Goal: Transaction & Acquisition: Purchase product/service

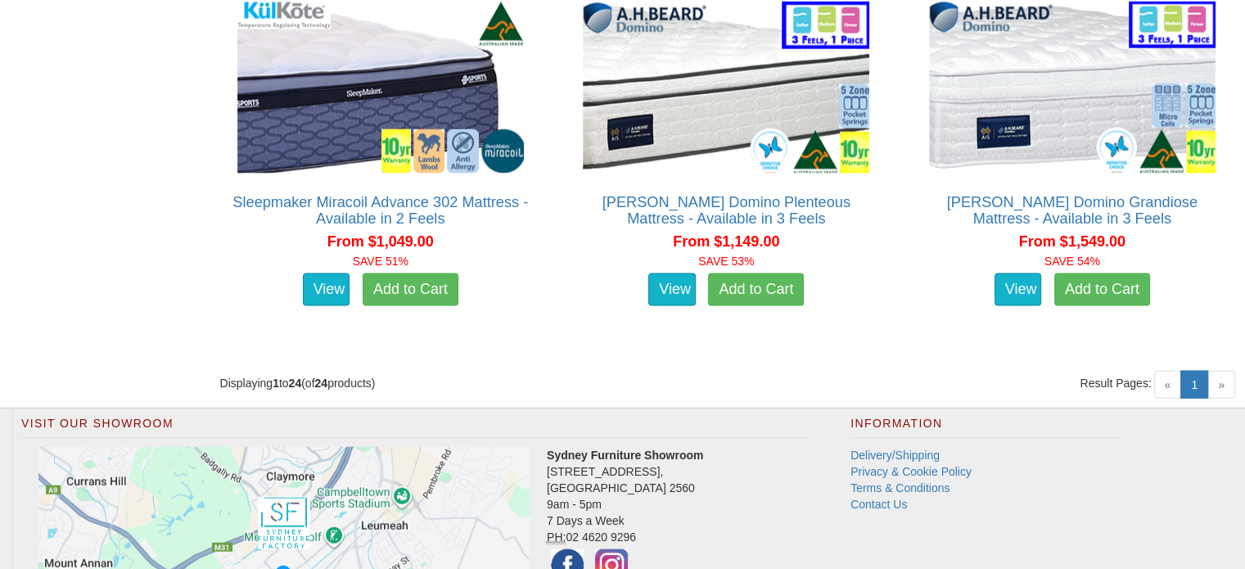
scroll to position [3371, 0]
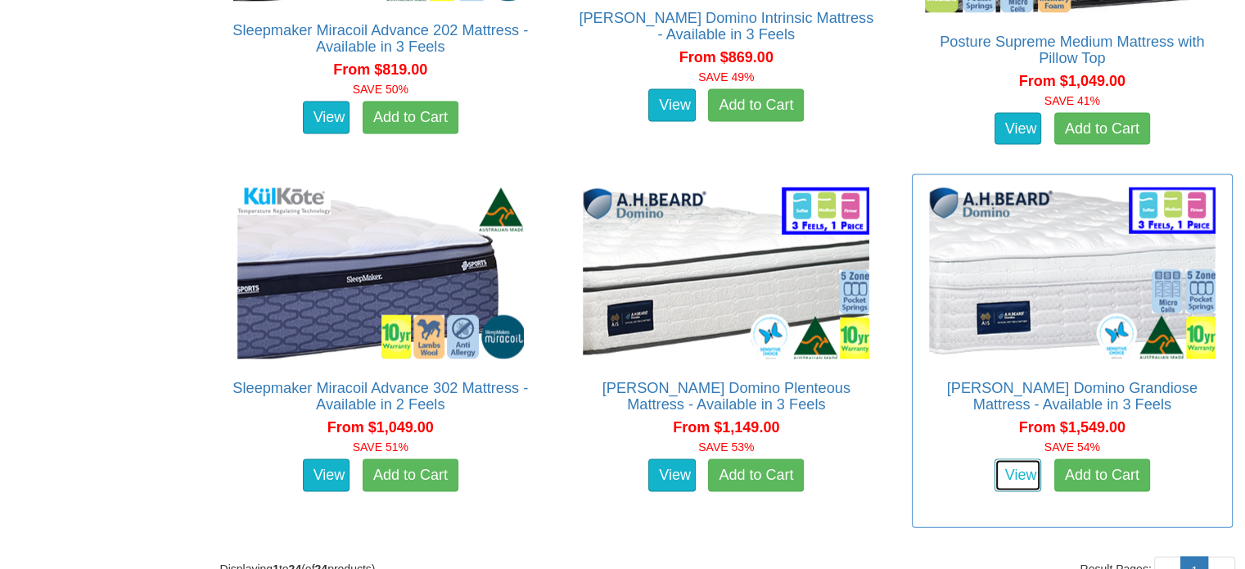
click at [1025, 459] on link "View" at bounding box center [1017, 475] width 47 height 33
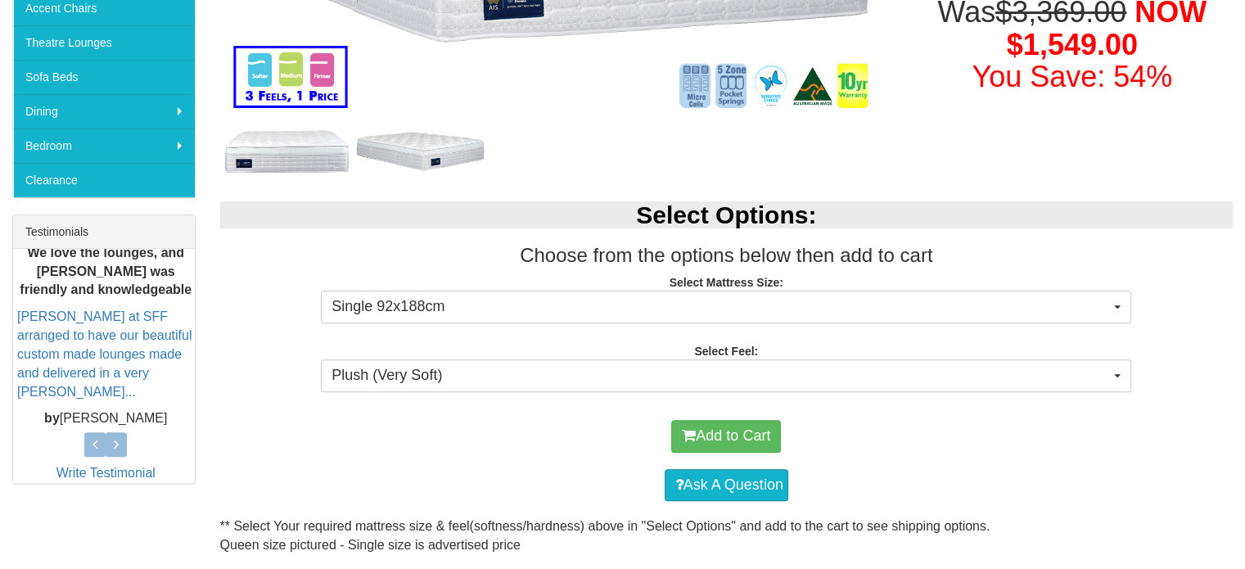
scroll to position [491, 0]
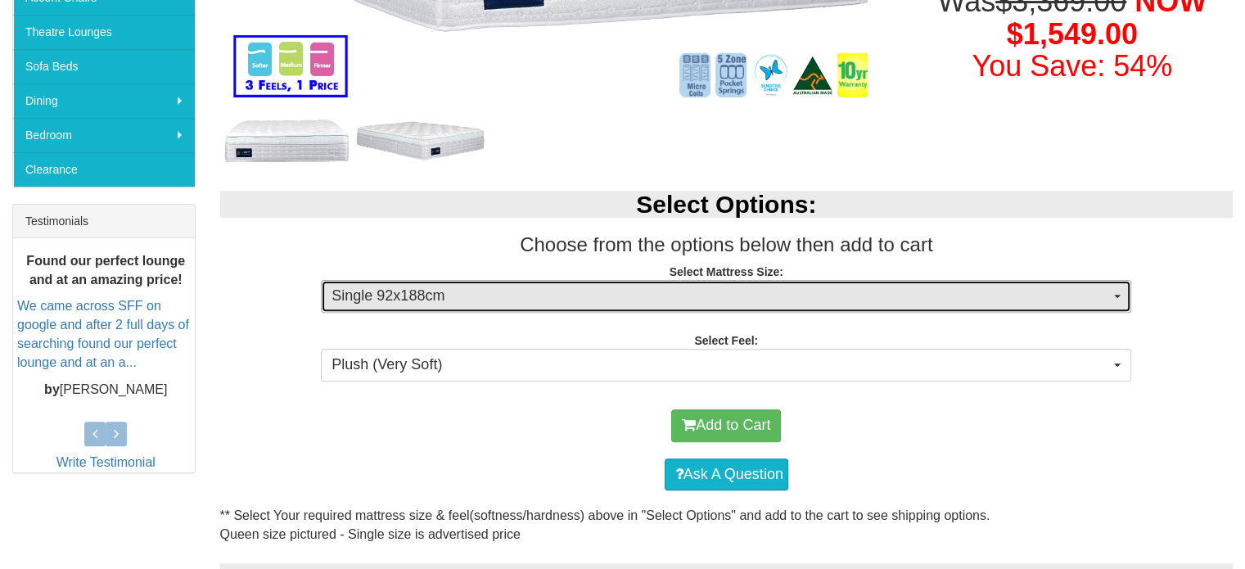
click at [953, 291] on span "Single 92x188cm" at bounding box center [720, 296] width 778 height 21
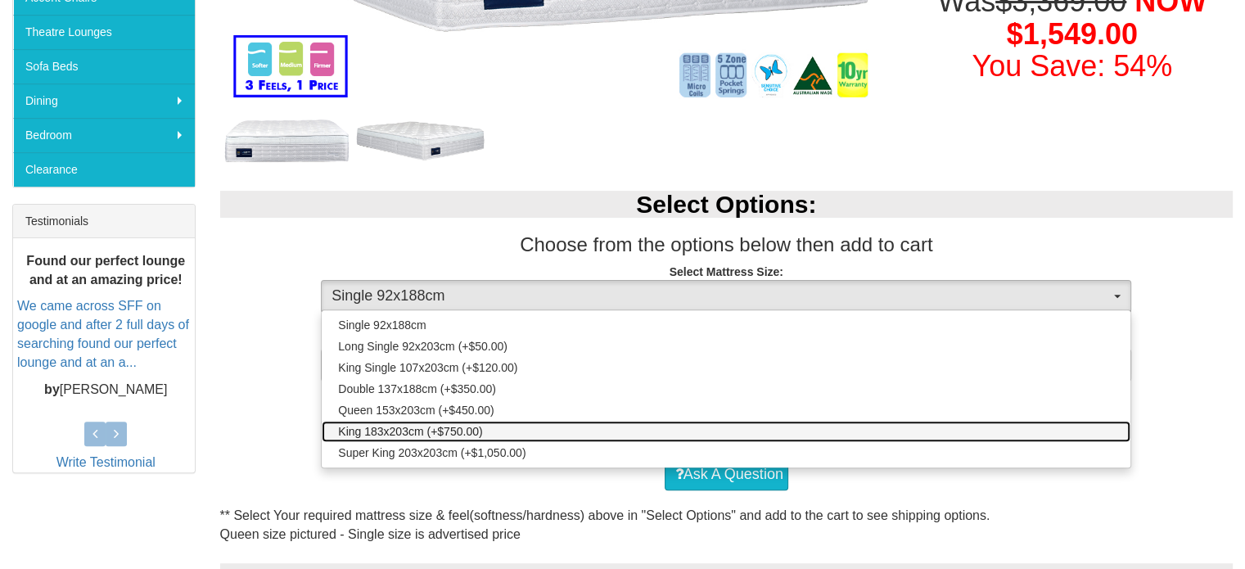
click at [500, 428] on link "King 183x203cm (+$750.00)" at bounding box center [726, 431] width 809 height 21
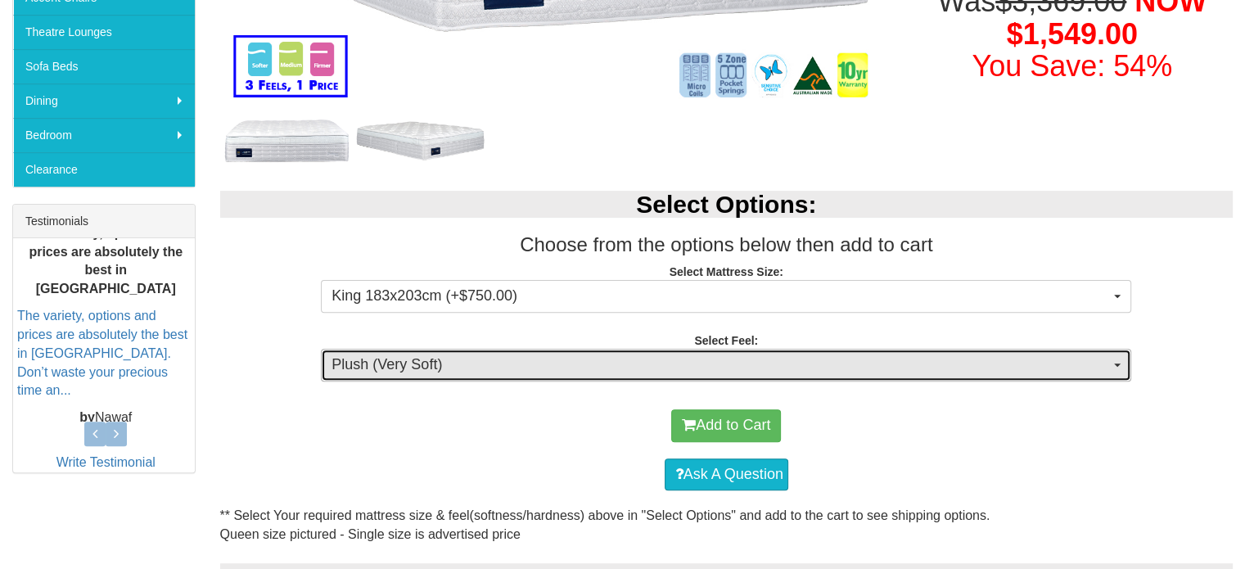
click at [543, 369] on span "Plush (Very Soft)" at bounding box center [720, 364] width 778 height 21
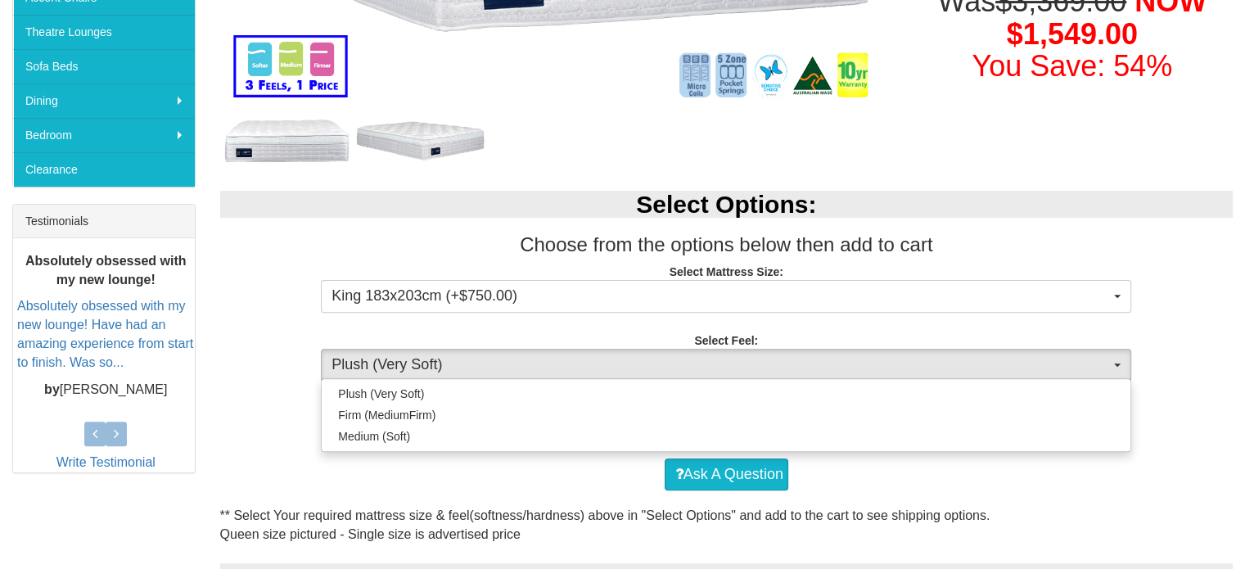
click at [514, 461] on div "Ask A Question" at bounding box center [726, 474] width 997 height 49
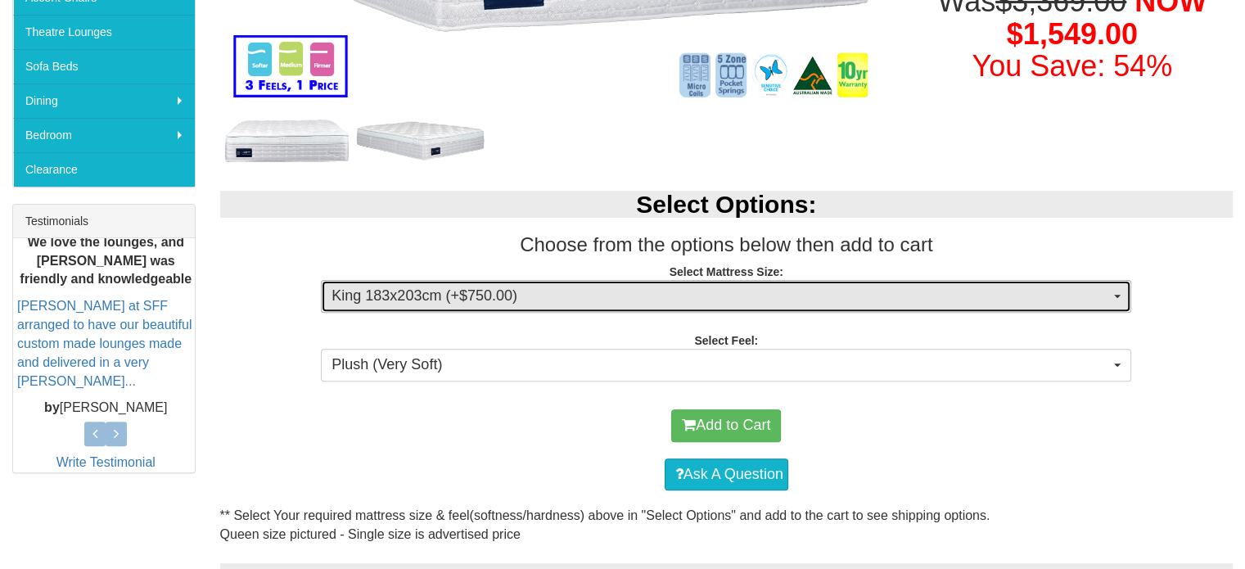
click at [608, 304] on span "King 183x203cm (+$750.00)" at bounding box center [720, 296] width 778 height 21
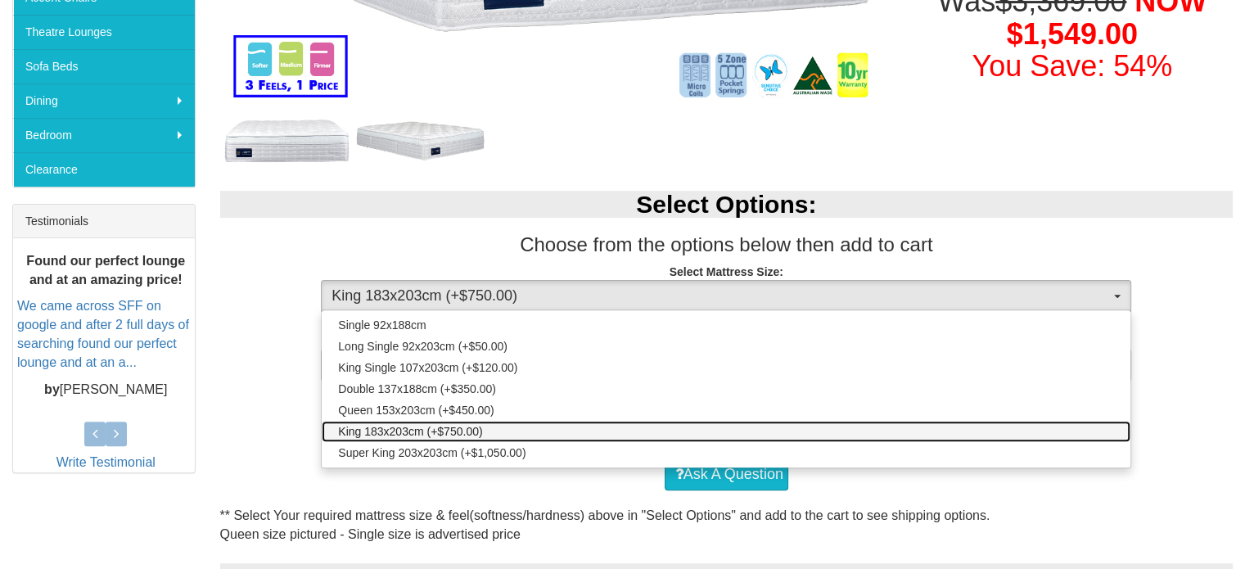
click at [516, 429] on link "King 183x203cm (+$750.00)" at bounding box center [726, 431] width 809 height 21
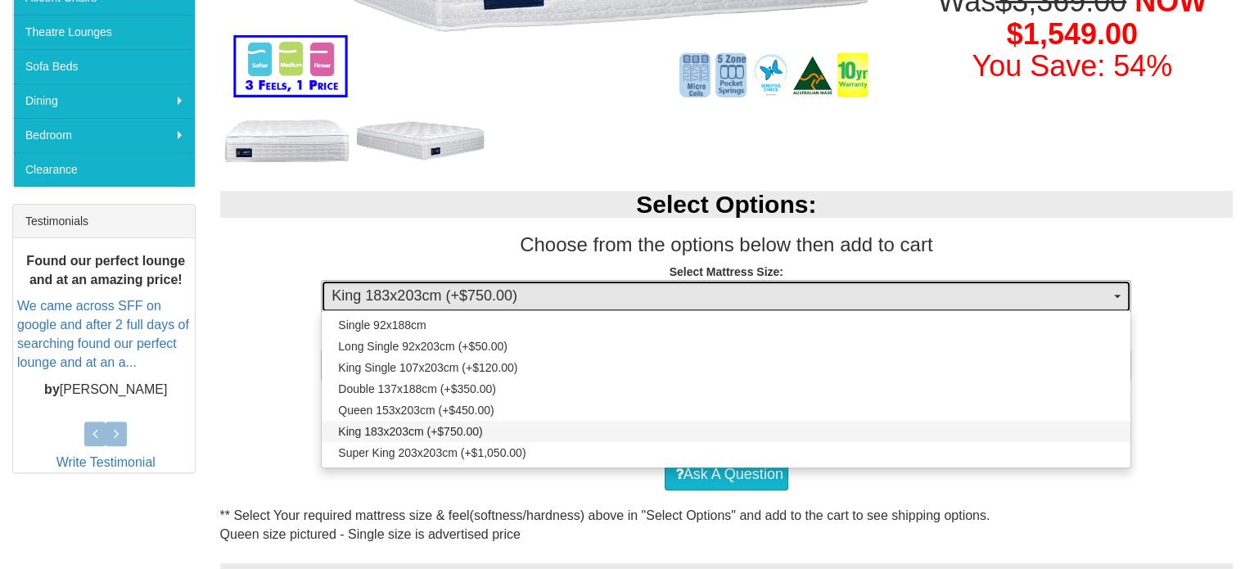
select select "1877"
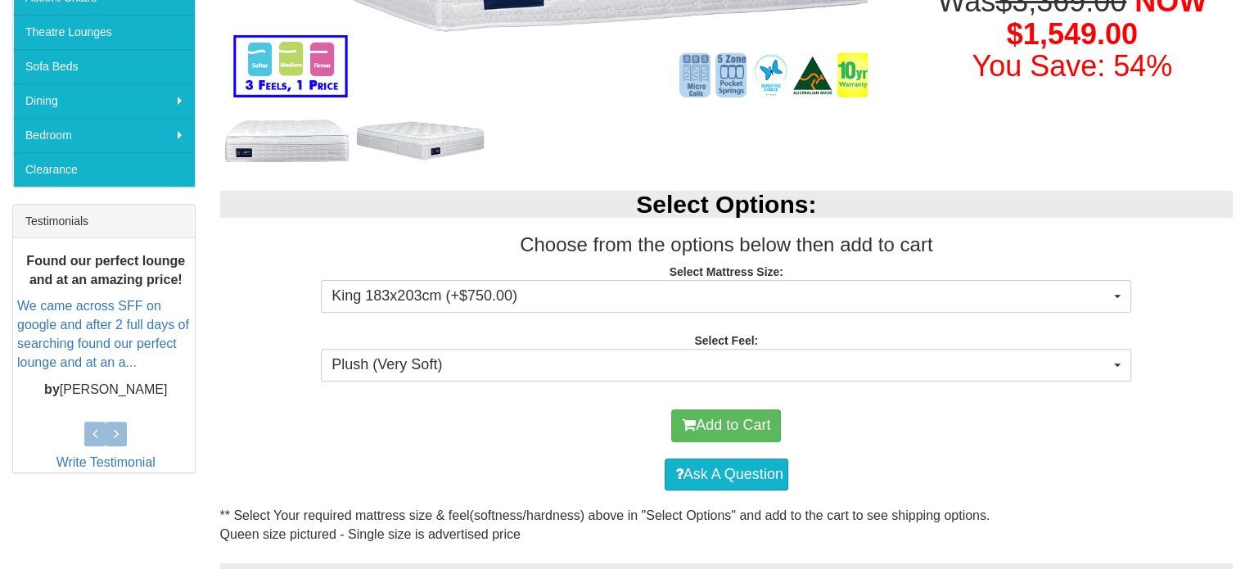
click at [516, 436] on div "Add to Cart" at bounding box center [726, 425] width 997 height 49
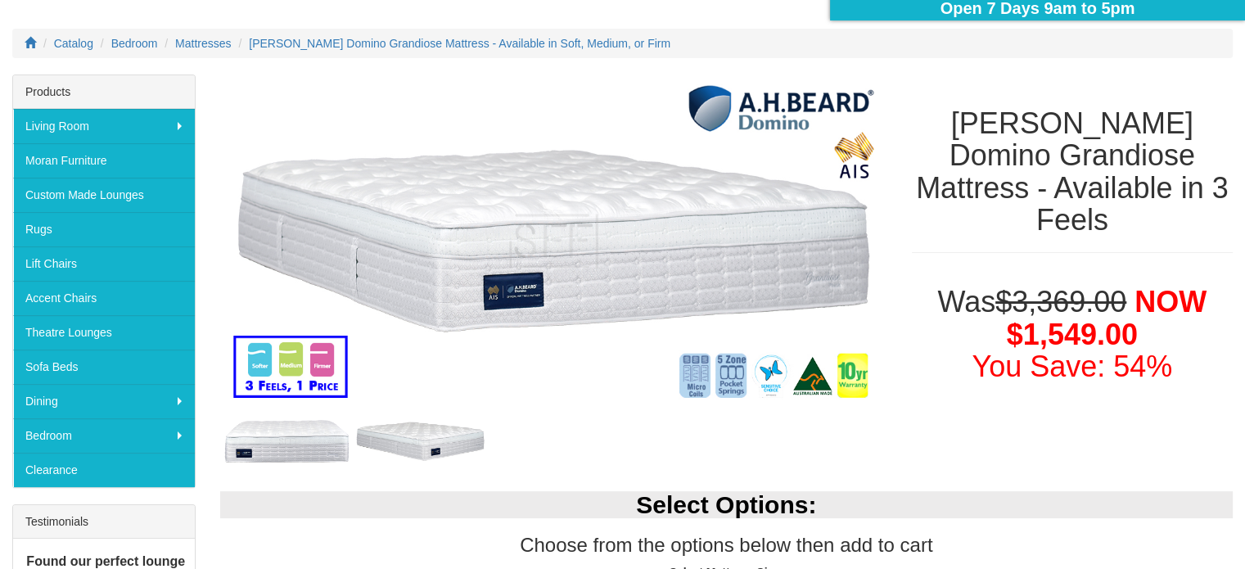
scroll to position [0, 0]
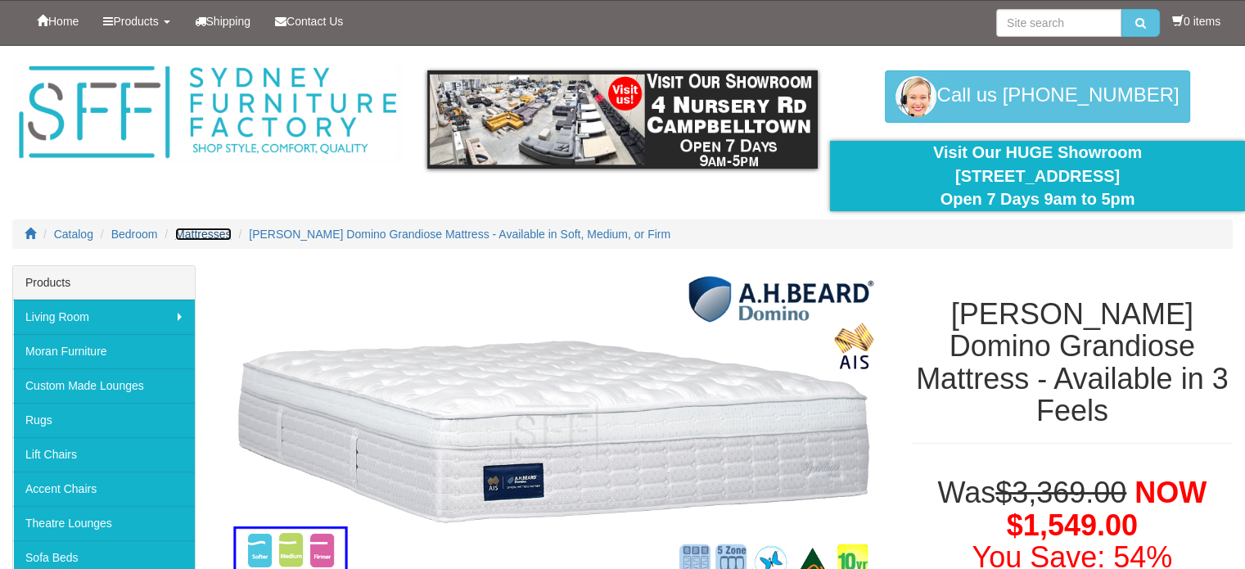
click at [198, 230] on span "Mattresses" at bounding box center [203, 234] width 56 height 13
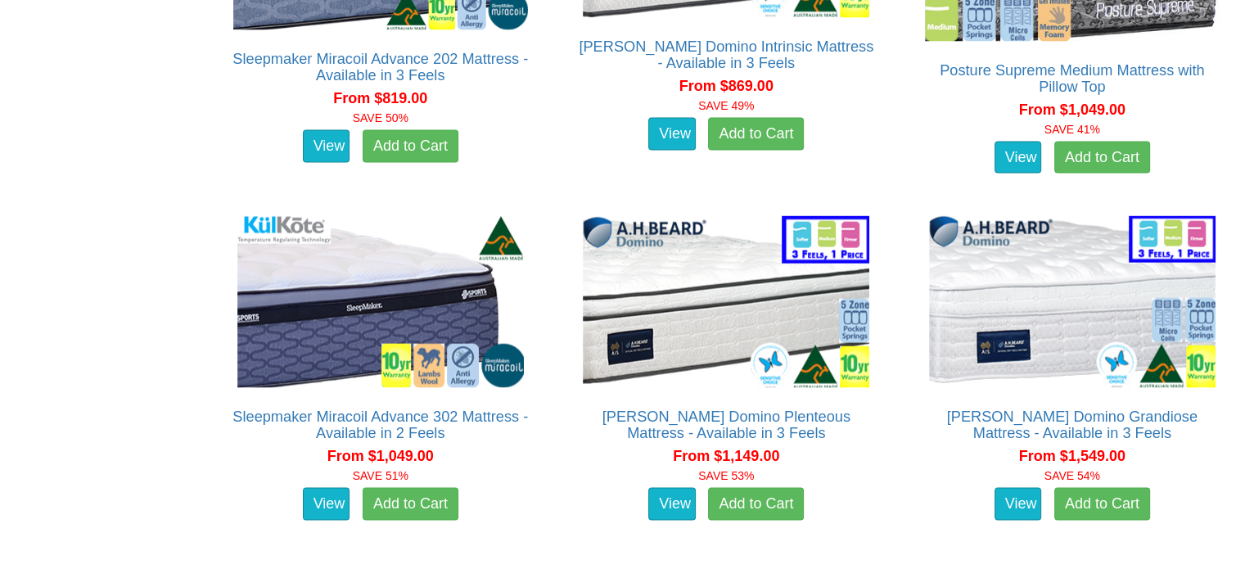
scroll to position [3371, 0]
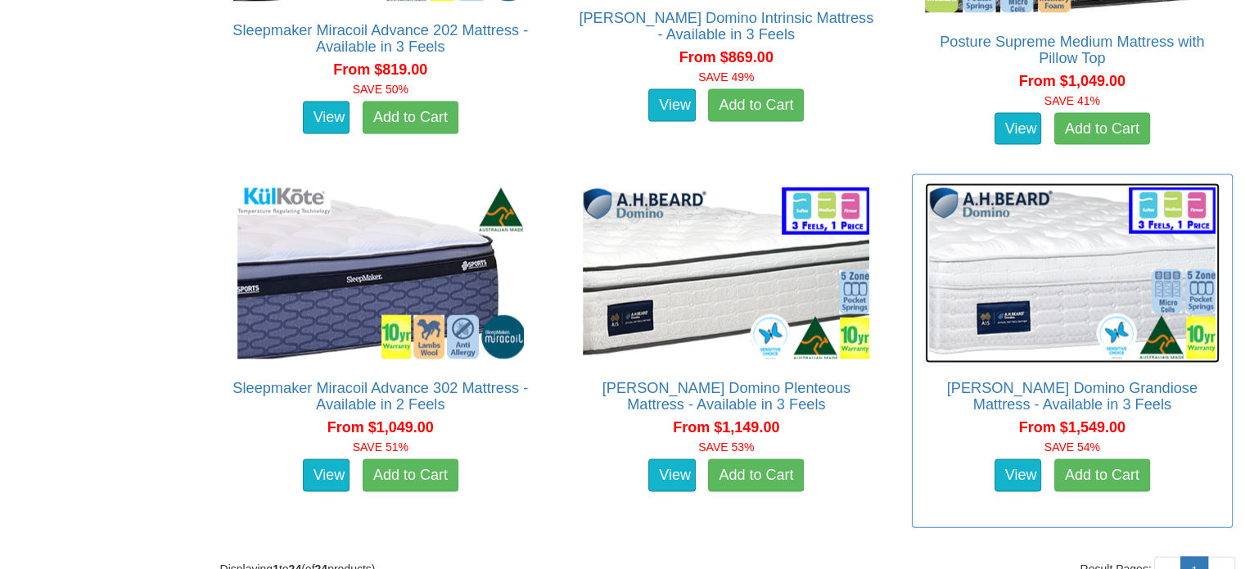
click at [1074, 317] on img at bounding box center [1072, 273] width 295 height 180
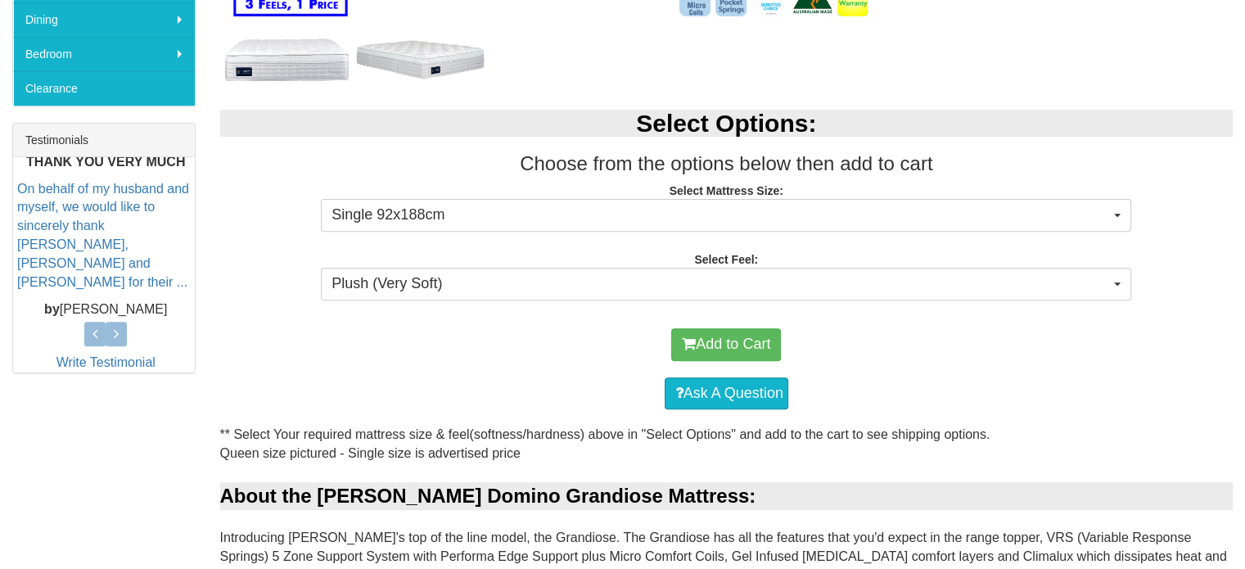
scroll to position [573, 0]
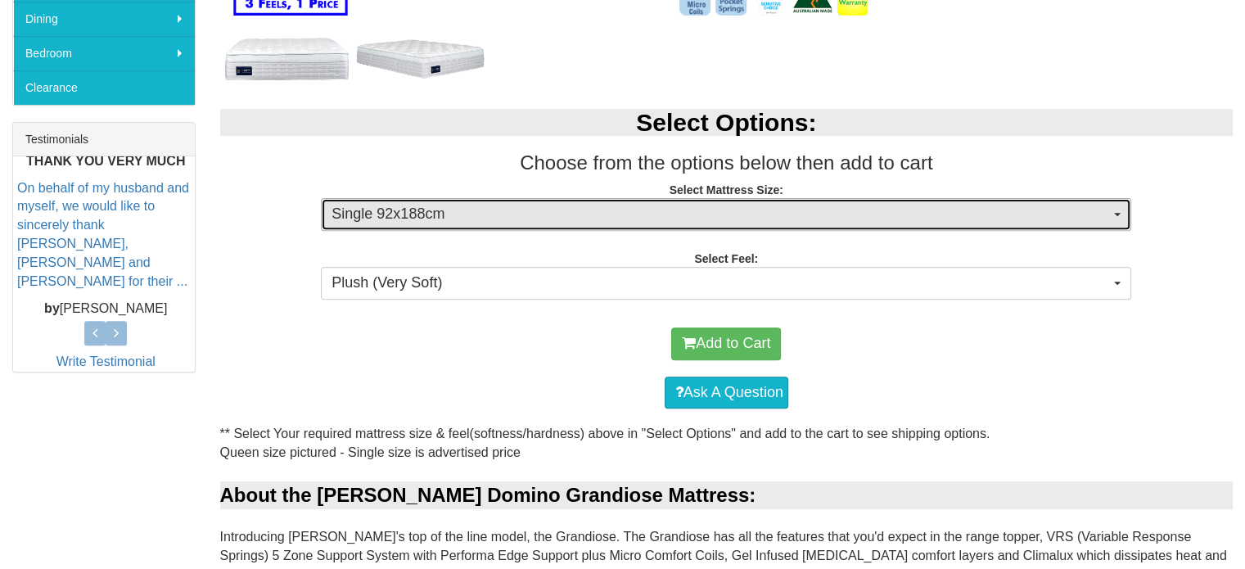
click at [733, 219] on span "Single 92x188cm" at bounding box center [720, 214] width 778 height 21
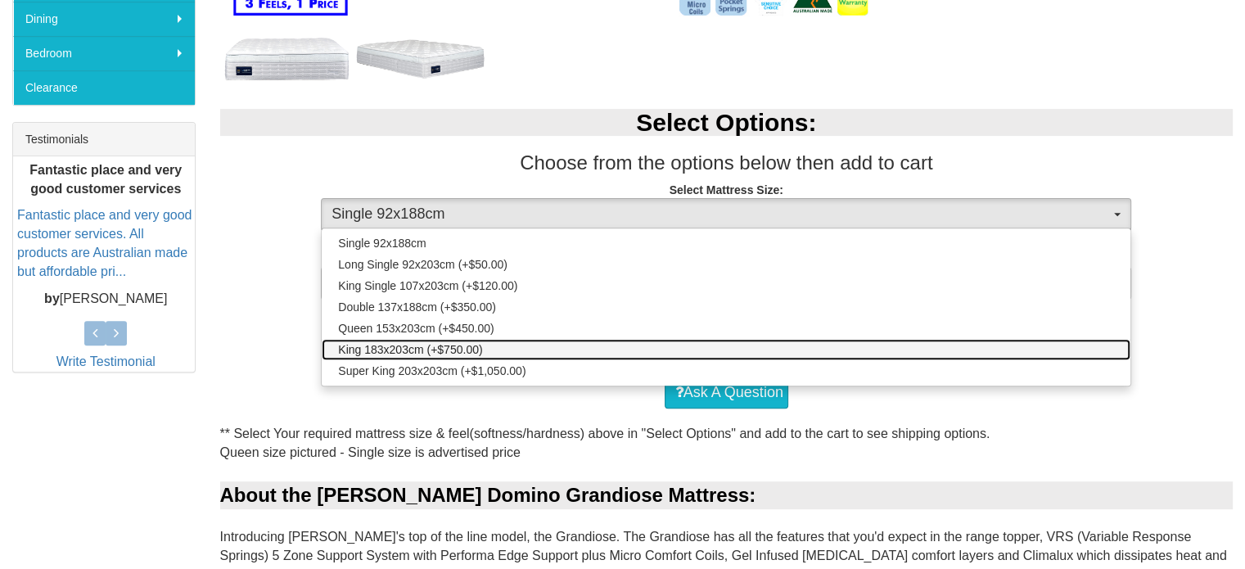
click at [515, 350] on link "King 183x203cm (+$750.00)" at bounding box center [726, 349] width 809 height 21
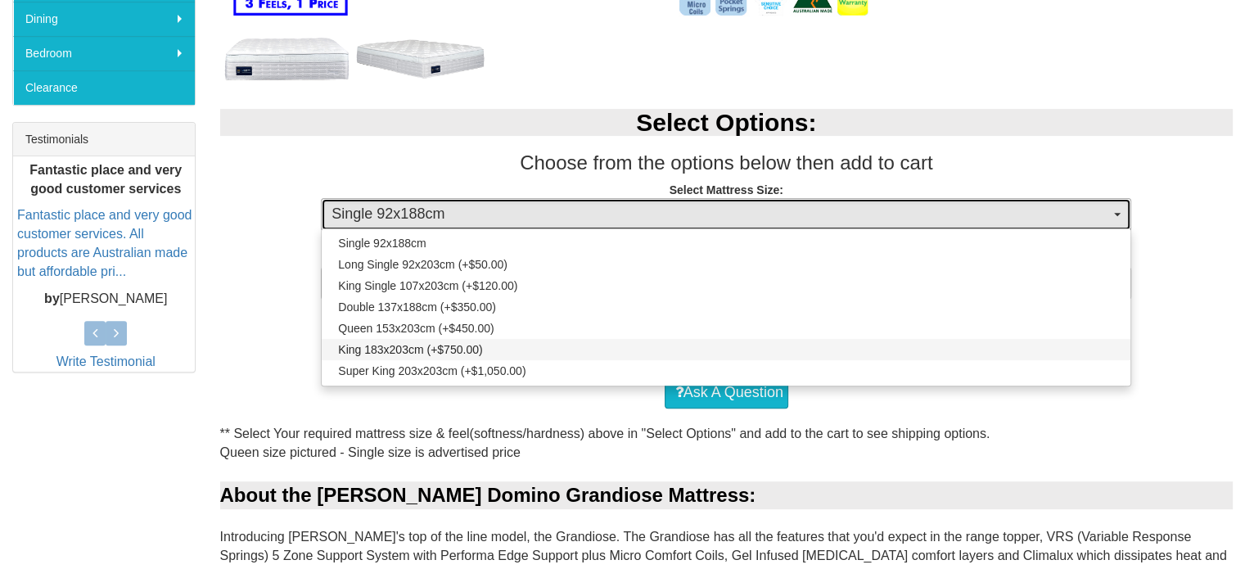
select select "1877"
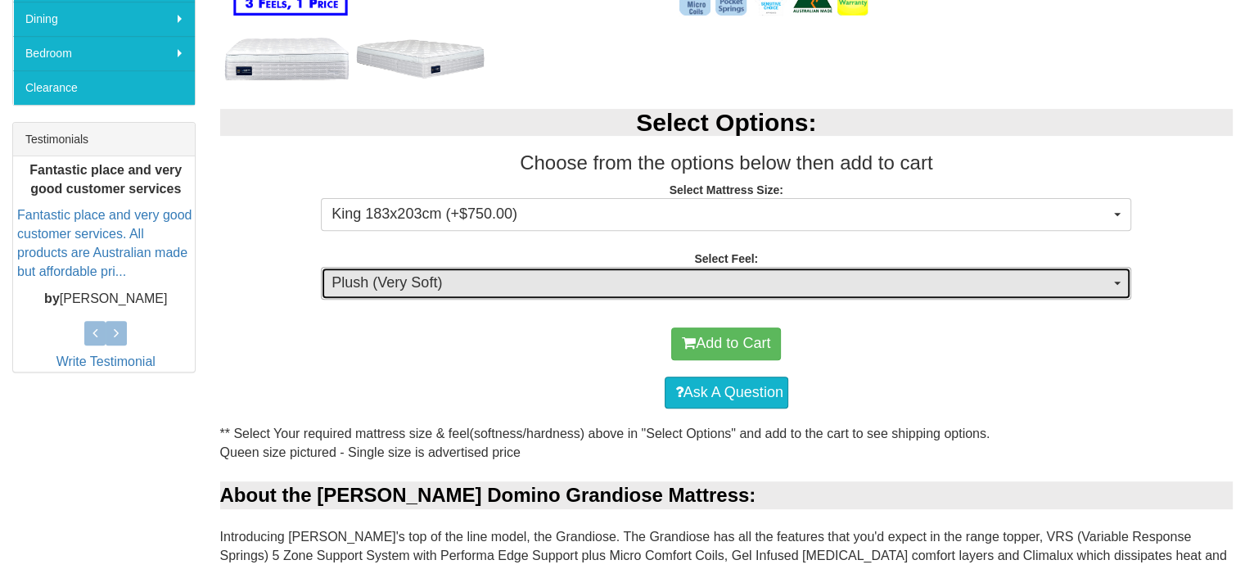
click at [624, 282] on span "Plush (Very Soft)" at bounding box center [720, 283] width 778 height 21
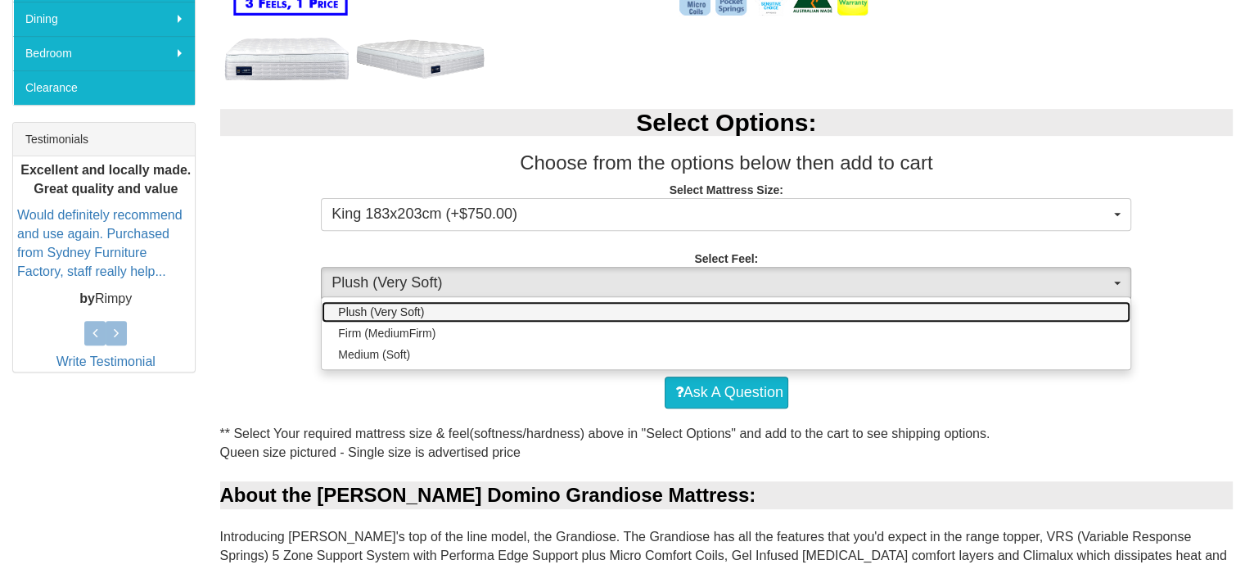
click at [445, 309] on link "Plush (Very Soft)" at bounding box center [726, 311] width 809 height 21
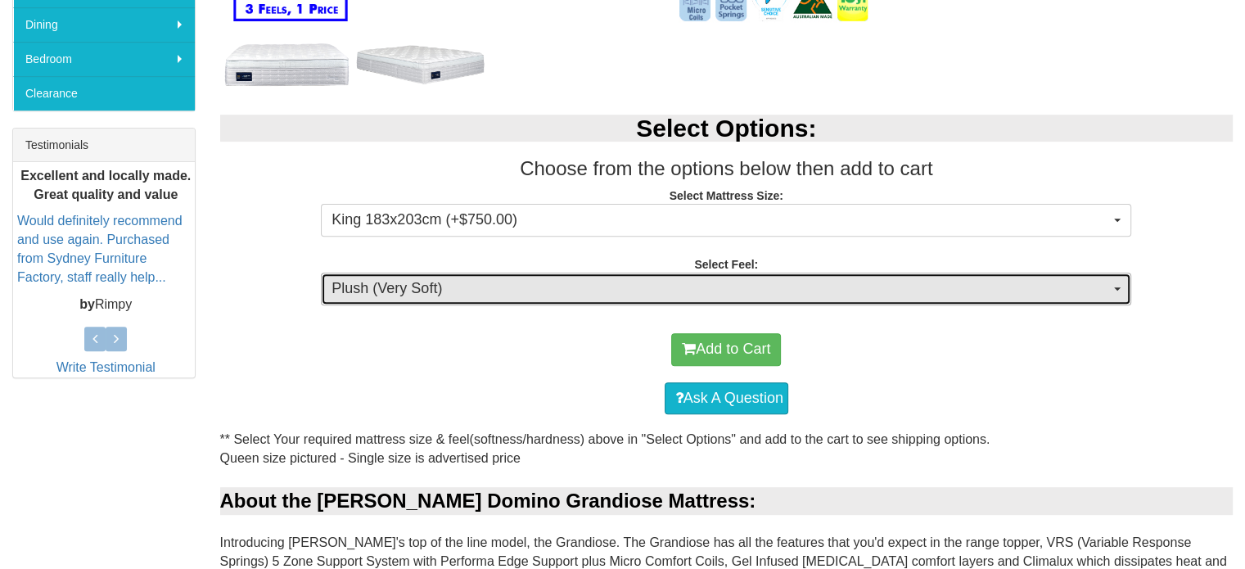
scroll to position [164, 0]
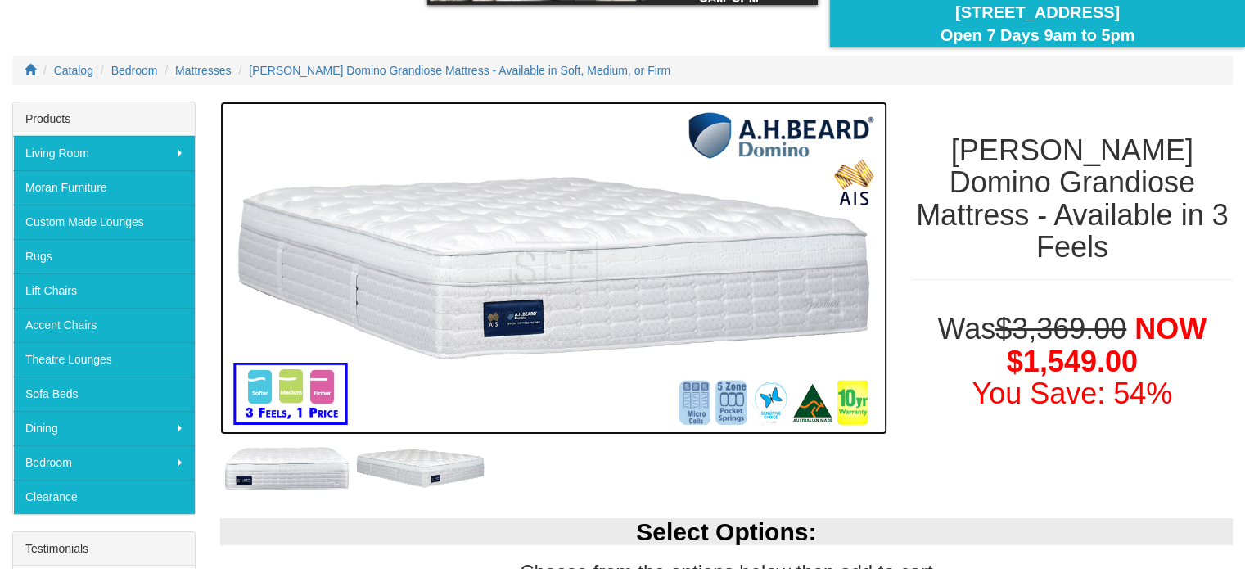
click at [560, 261] on img at bounding box center [553, 268] width 667 height 334
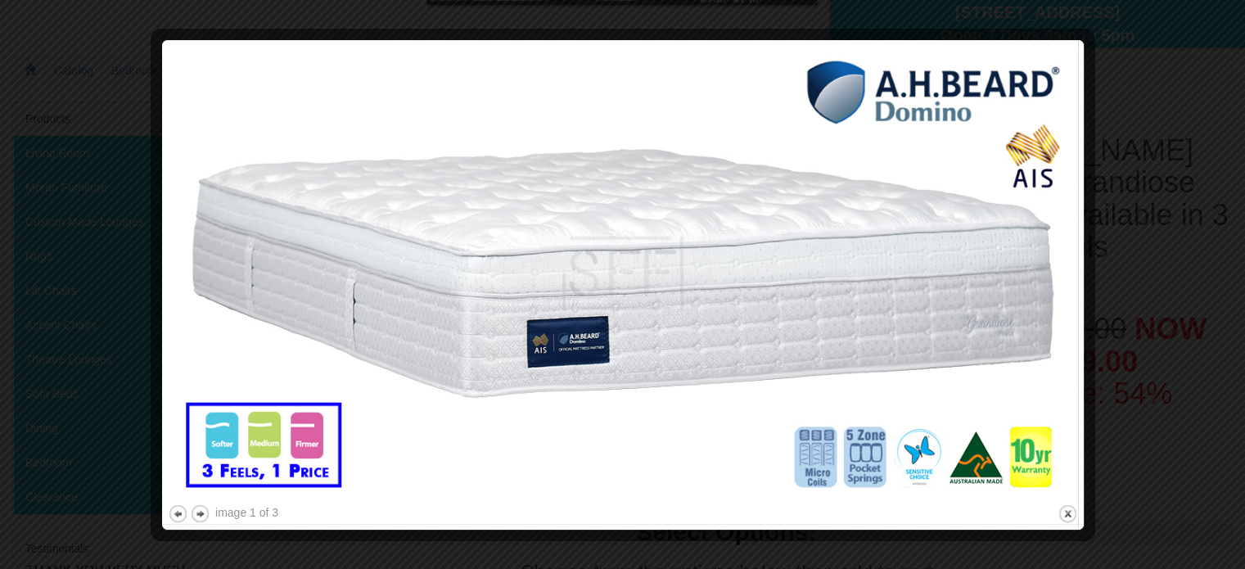
click at [493, 271] on img at bounding box center [623, 273] width 910 height 455
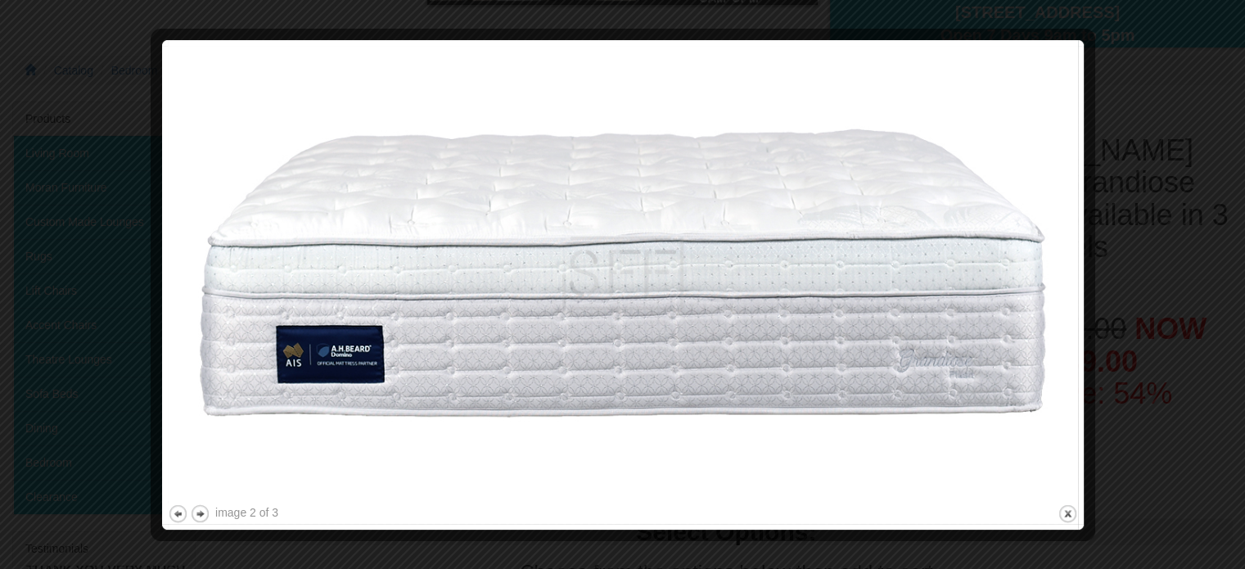
click at [493, 271] on img at bounding box center [623, 273] width 910 height 455
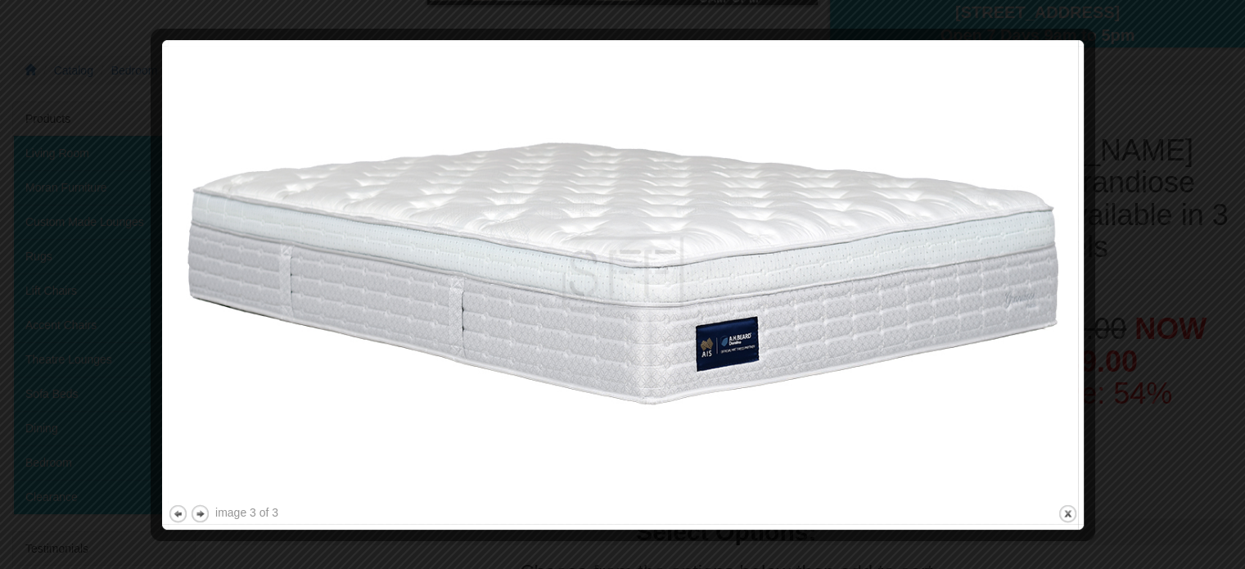
click at [696, 246] on img at bounding box center [623, 273] width 910 height 455
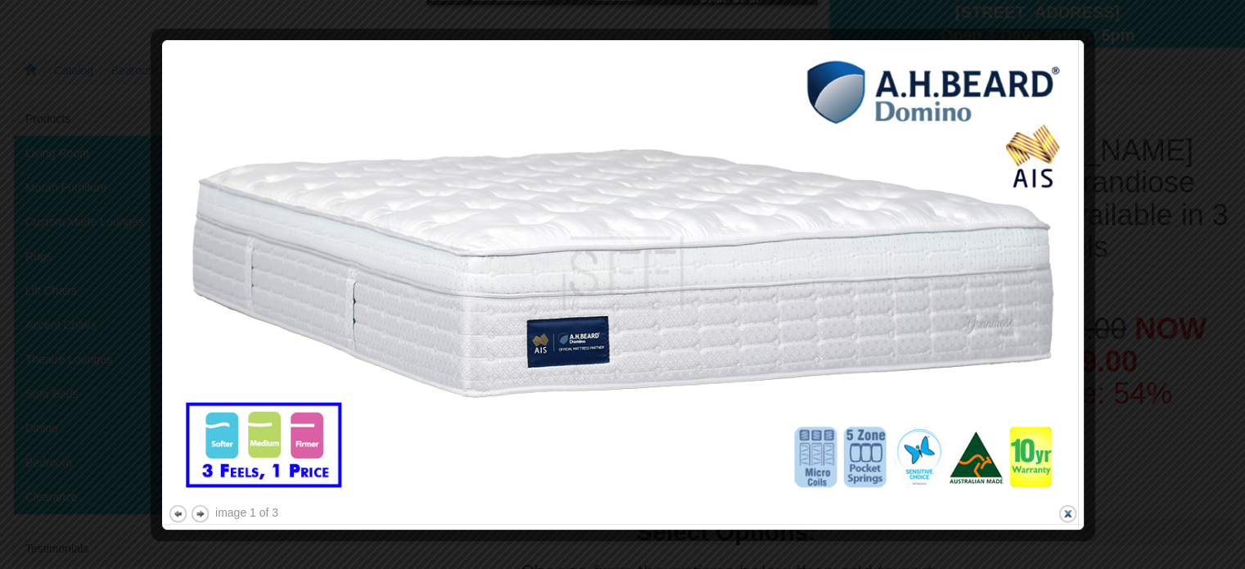
click at [1061, 513] on button "close" at bounding box center [1068, 513] width 20 height 20
